Goal: Communication & Community: Answer question/provide support

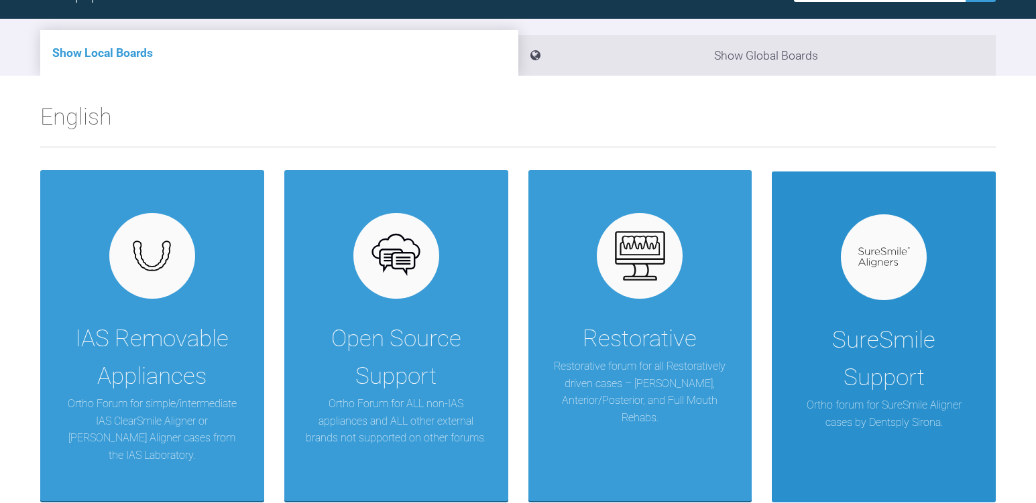
click at [860, 345] on div "SureSmile Support" at bounding box center [884, 359] width 184 height 75
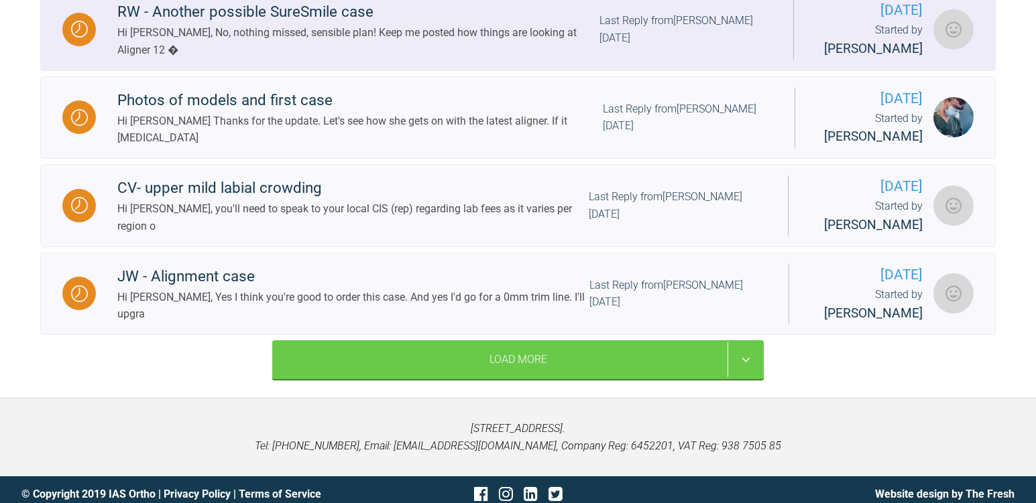
scroll to position [1109, 0]
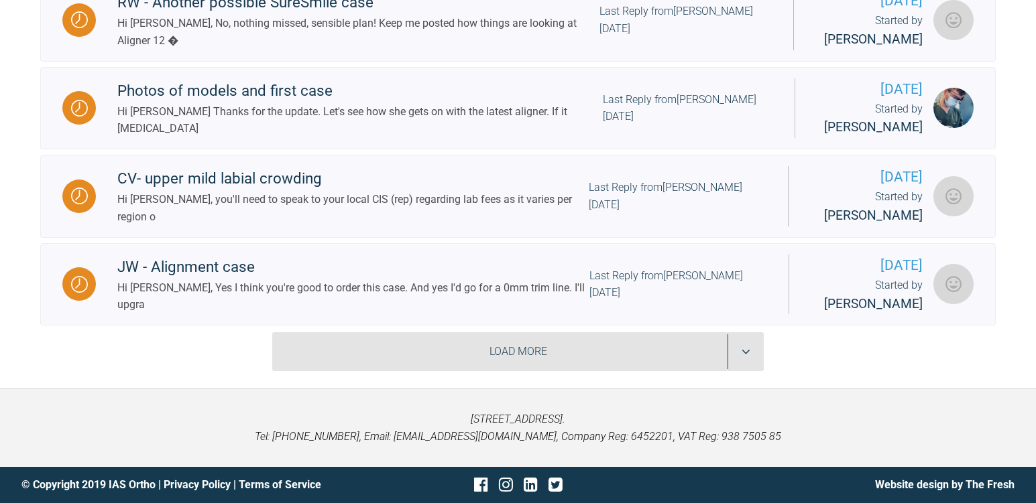
click at [402, 340] on div "Load More" at bounding box center [517, 351] width 491 height 39
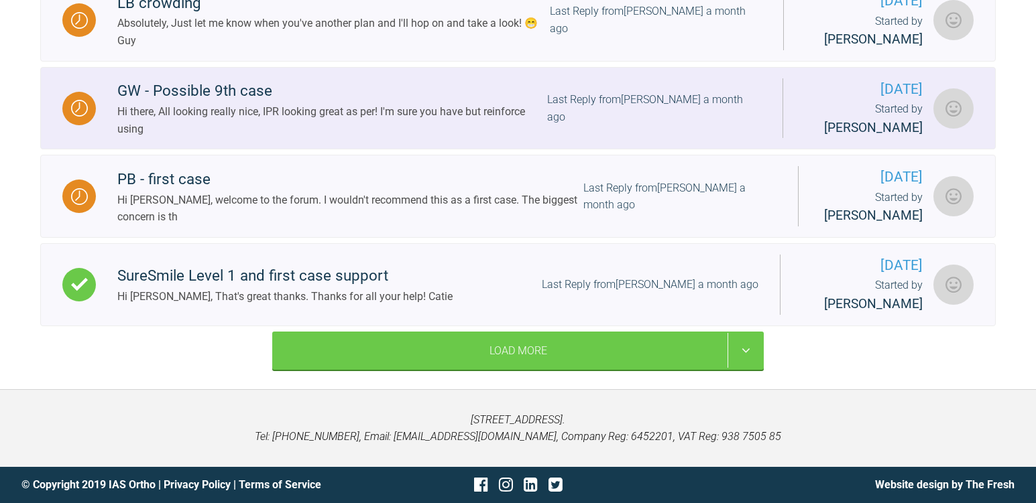
click at [319, 131] on div "Hi there, All looking really nice, IPR looking great as per! I'm sure you have …" at bounding box center [332, 120] width 430 height 34
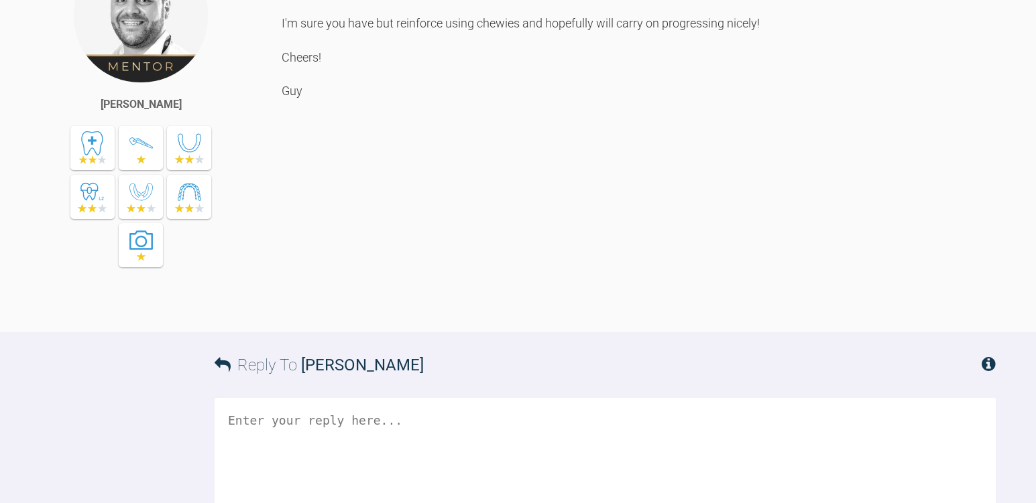
scroll to position [7209, 0]
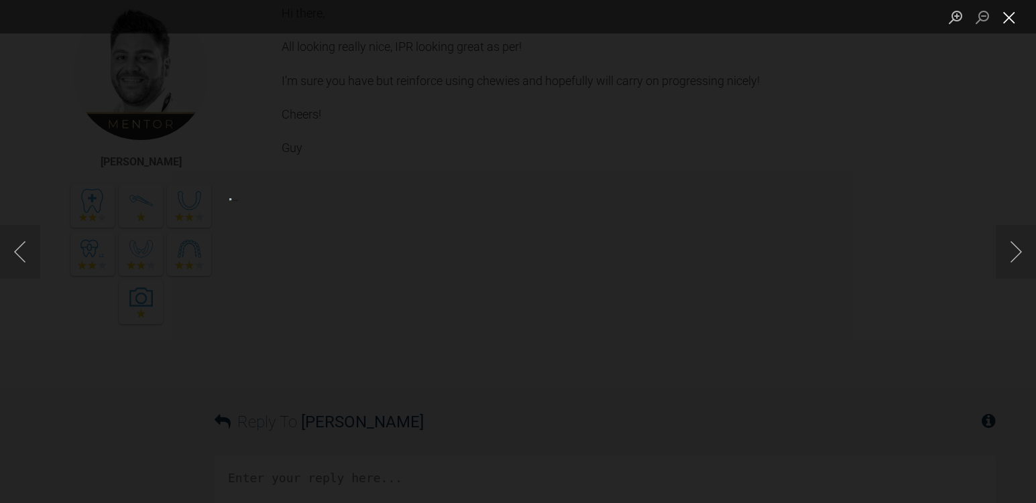
click at [1011, 18] on button "Close lightbox" at bounding box center [1008, 16] width 27 height 23
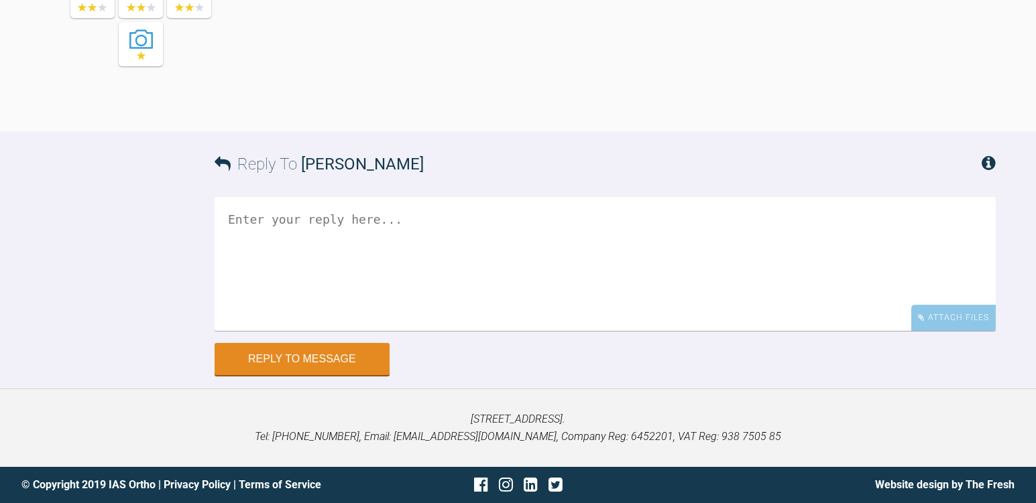
scroll to position [8081, 0]
click at [299, 270] on textarea at bounding box center [604, 264] width 781 height 134
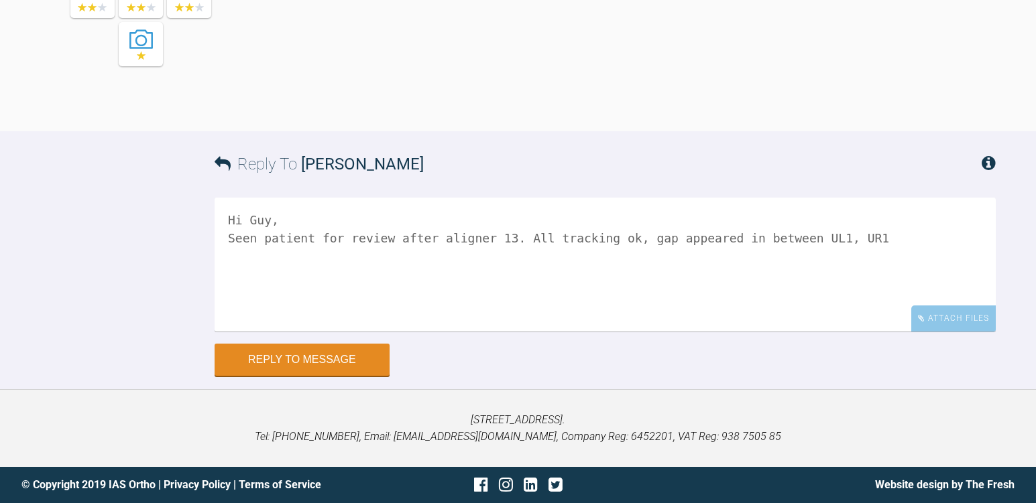
click at [686, 241] on textarea "Hi Guy, Seen patient for review after aligner 13. All tracking ok, gap appeared…" at bounding box center [604, 265] width 781 height 134
click at [882, 237] on textarea "Hi Guy, Seen patient for review after aligner 13. All tracking ok, gap still re…" at bounding box center [604, 265] width 781 height 134
click at [307, 221] on textarea "Hi Guy, Seen patient for review after aligner 13. All tracking ok, gap still re…" at bounding box center [604, 265] width 781 height 134
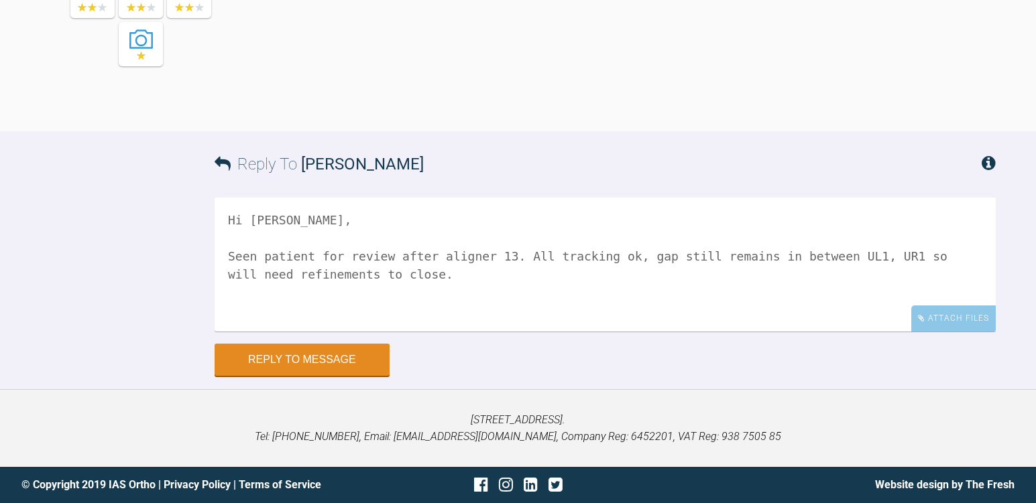
drag, startPoint x: 234, startPoint y: 257, endPoint x: 296, endPoint y: 270, distance: 63.6
click at [296, 270] on textarea "Hi [PERSON_NAME], Seen patient for review after aligner 13. All tracking ok, ga…" at bounding box center [604, 265] width 781 height 134
drag, startPoint x: 229, startPoint y: 255, endPoint x: 332, endPoint y: 258, distance: 103.3
click at [332, 258] on textarea "Hi [PERSON_NAME], Seen patient for review after aligner 13. All tracking ok, ga…" at bounding box center [604, 265] width 781 height 134
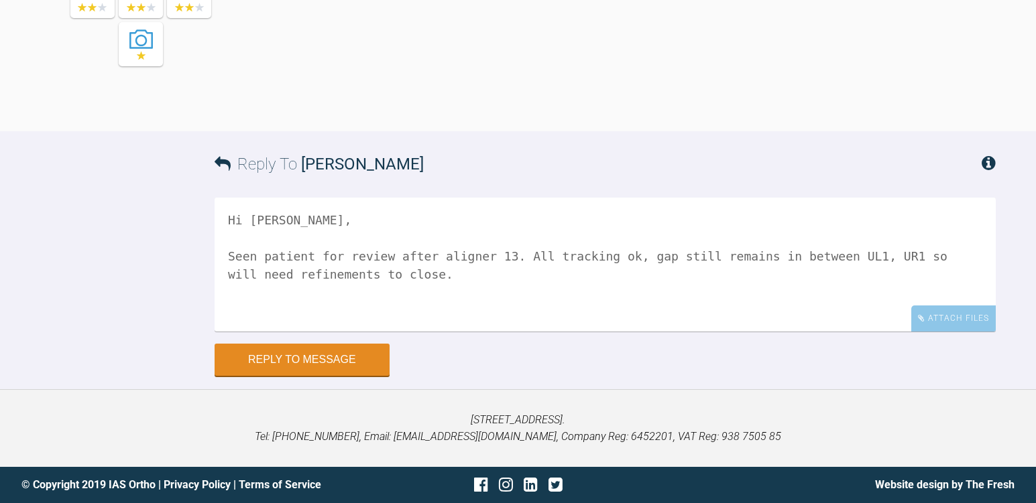
click at [332, 258] on textarea "Hi [PERSON_NAME], Seen patient for review after aligner 13. All tracking ok, ga…" at bounding box center [604, 265] width 781 height 134
click at [398, 273] on textarea "Hi [PERSON_NAME], Seen patient for review after aligner 13. All tracking ok, ga…" at bounding box center [604, 265] width 781 height 134
drag, startPoint x: 244, startPoint y: 257, endPoint x: 416, endPoint y: 261, distance: 171.6
click at [416, 261] on textarea "Hi [PERSON_NAME], Seen patient for review after aligner 13. All tracking ok, ga…" at bounding box center [604, 265] width 781 height 134
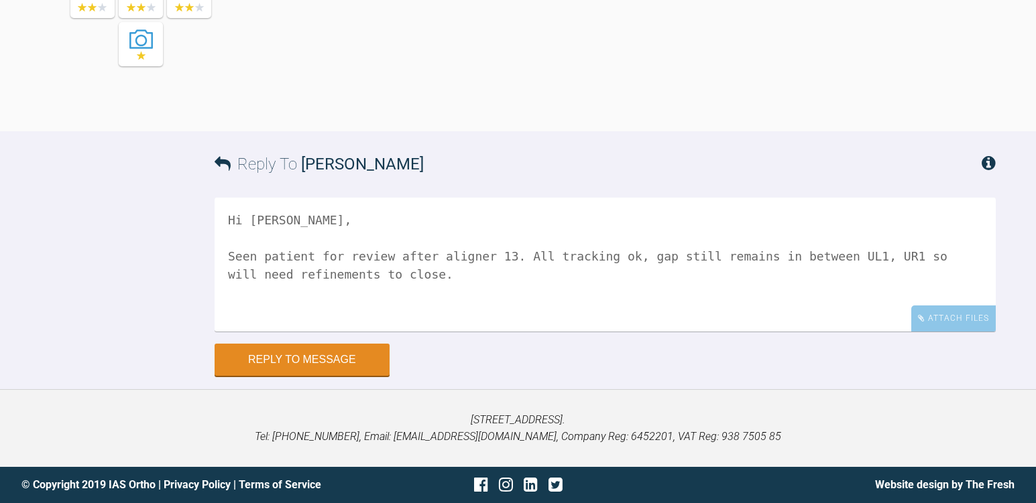
drag, startPoint x: 246, startPoint y: 253, endPoint x: 487, endPoint y: 251, distance: 241.3
click at [487, 251] on textarea "Hi [PERSON_NAME], Seen patient for review after aligner 13. All tracking ok, ga…" at bounding box center [604, 265] width 781 height 134
drag, startPoint x: 710, startPoint y: 258, endPoint x: 724, endPoint y: 277, distance: 23.6
click at [724, 277] on textarea "Hi [PERSON_NAME], Seen patient for review after aligner 13. All tracking ok, ga…" at bounding box center [604, 265] width 781 height 134
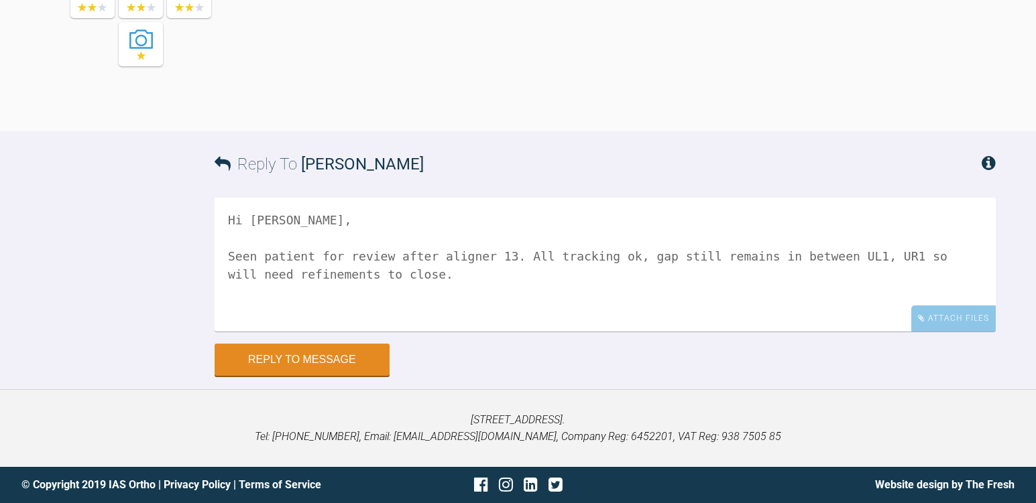
click at [724, 277] on textarea "Hi [PERSON_NAME], Seen patient for review after aligner 13. All tracking ok, ga…" at bounding box center [604, 265] width 781 height 134
drag, startPoint x: 239, startPoint y: 259, endPoint x: 381, endPoint y: 269, distance: 141.8
click at [381, 269] on textarea "Hi [PERSON_NAME], Seen patient for review after aligner 13. All tracking ok, ga…" at bounding box center [604, 265] width 781 height 134
click at [431, 280] on textarea "Hi [PERSON_NAME], Seen patient for review after aligner 13. All tracking ok, ga…" at bounding box center [604, 265] width 781 height 134
drag, startPoint x: 692, startPoint y: 263, endPoint x: 842, endPoint y: 276, distance: 150.7
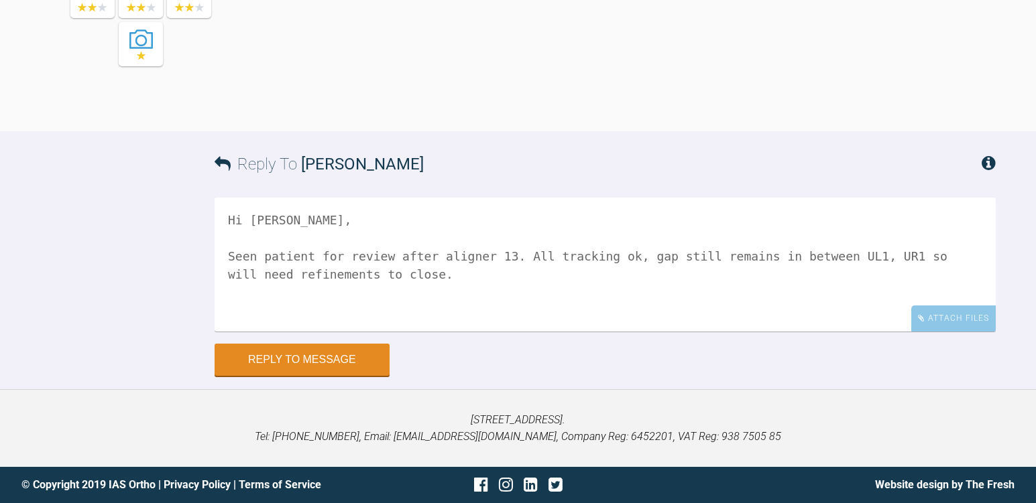
click at [842, 276] on textarea "Hi [PERSON_NAME], Seen patient for review after aligner 13. All tracking ok, ga…" at bounding box center [604, 265] width 781 height 134
click at [820, 288] on textarea "Hi [PERSON_NAME], Seen patient for review after aligner 13. All tracking ok, ga…" at bounding box center [604, 265] width 781 height 134
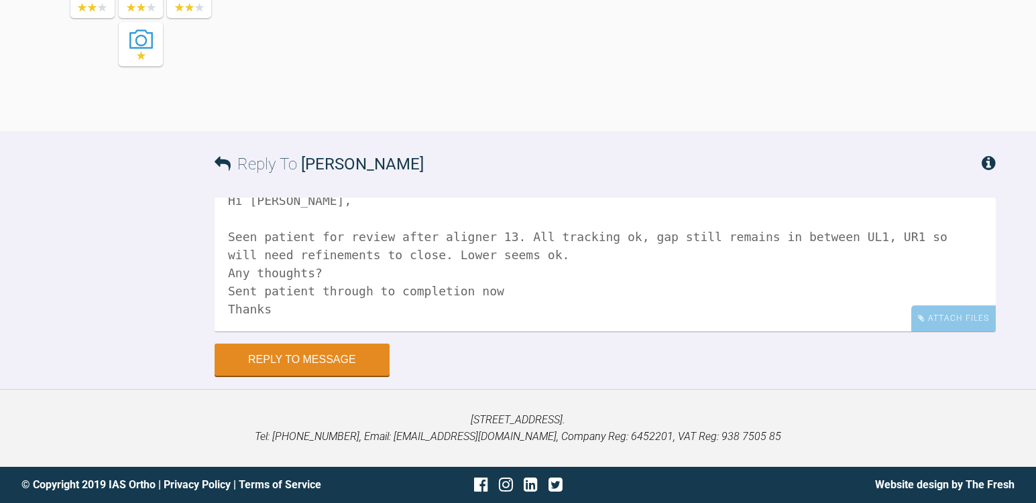
scroll to position [22, 0]
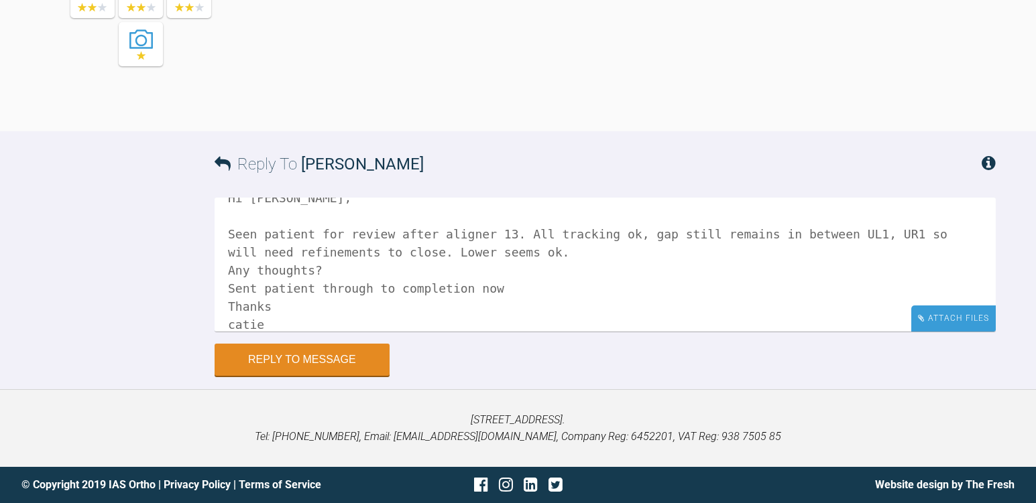
type textarea "Hi [PERSON_NAME], Seen patient for review after aligner 13. All tracking ok, ga…"
click at [940, 322] on div "Attach Files" at bounding box center [953, 319] width 84 height 26
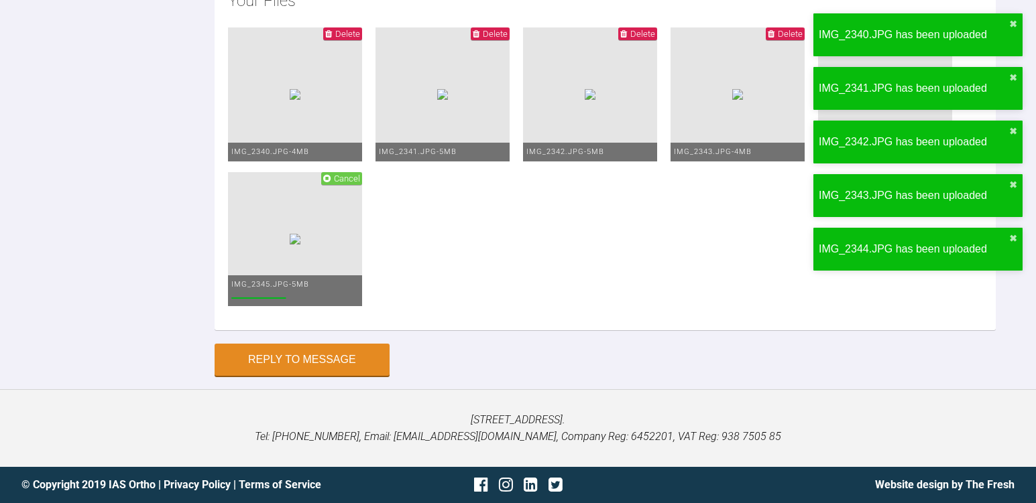
scroll to position [8483, 0]
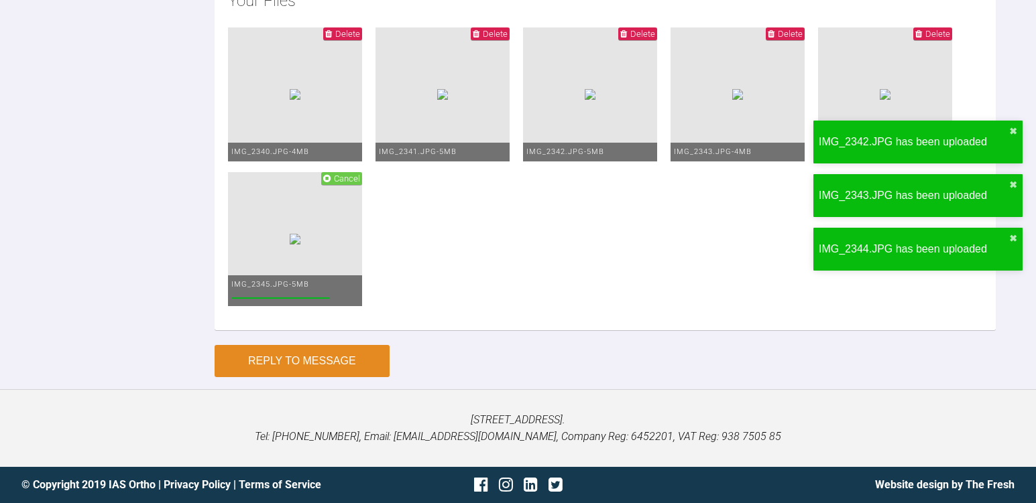
click at [320, 377] on button "Reply to Message" at bounding box center [301, 361] width 175 height 32
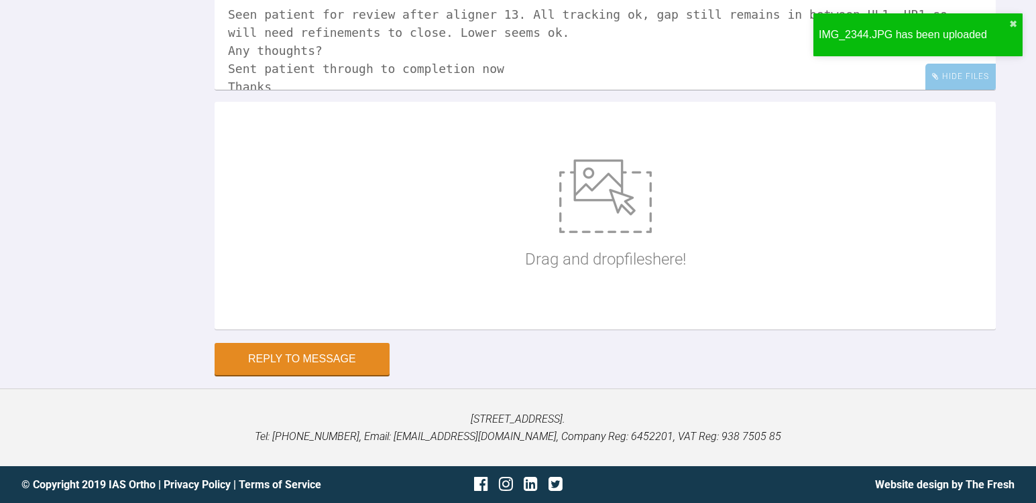
scroll to position [8399, 0]
